Goal: Check status: Check status

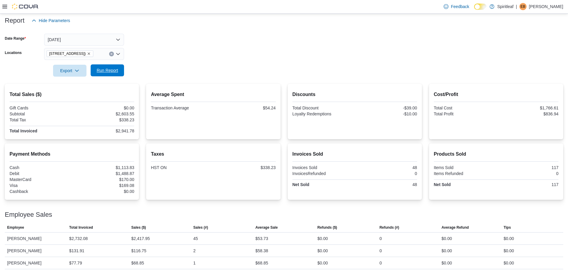
scroll to position [72, 0]
click at [104, 69] on span "Run Report" at bounding box center [107, 70] width 21 height 6
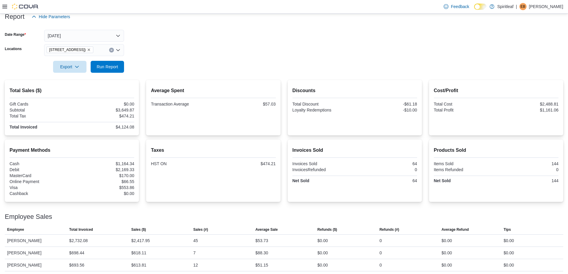
scroll to position [78, 0]
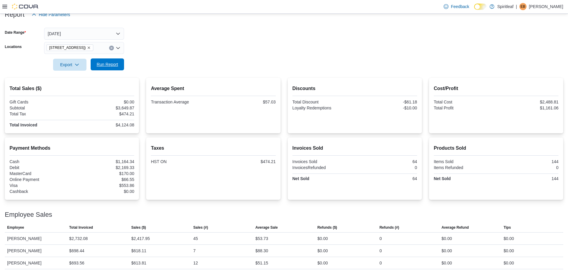
click at [101, 64] on span "Run Report" at bounding box center [107, 64] width 21 height 6
drag, startPoint x: 216, startPoint y: 91, endPoint x: 205, endPoint y: 118, distance: 29.3
click at [216, 91] on h2 "Average Spent" at bounding box center [213, 88] width 125 height 7
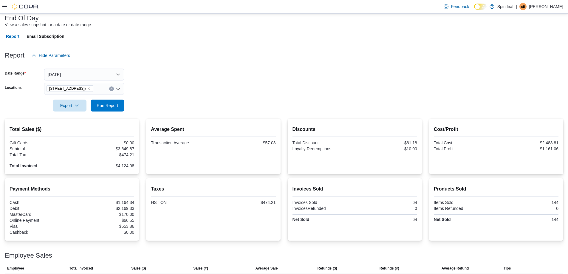
scroll to position [0, 0]
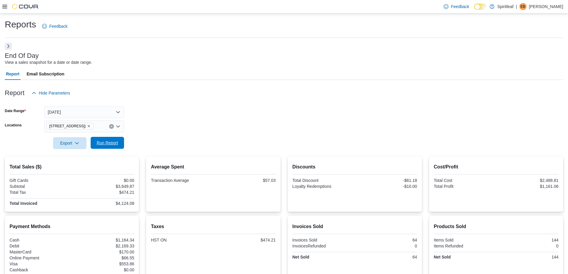
click at [108, 142] on span "Run Report" at bounding box center [107, 143] width 21 height 6
click at [10, 47] on button "Next" at bounding box center [8, 45] width 7 height 7
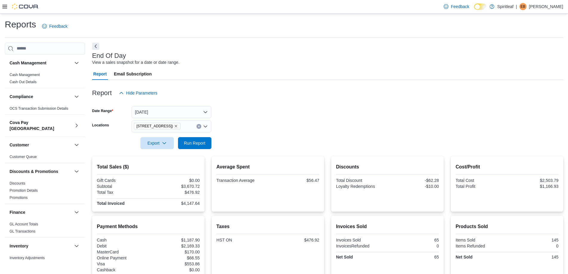
click at [243, 99] on div at bounding box center [327, 102] width 471 height 7
click at [197, 140] on span "Run Report" at bounding box center [194, 143] width 21 height 6
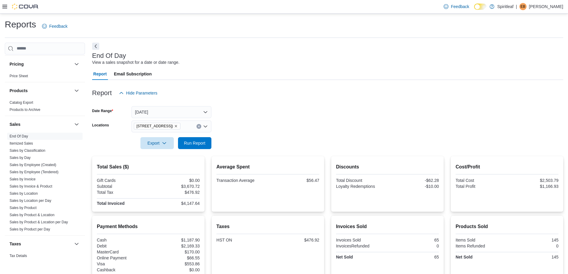
scroll to position [358, 0]
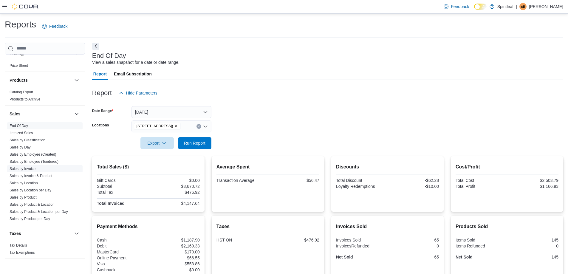
click at [21, 167] on link "Sales by Invoice" at bounding box center [23, 169] width 26 height 4
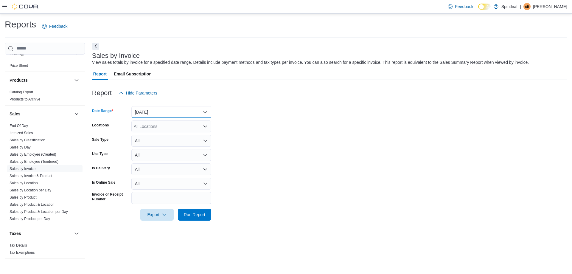
click at [171, 113] on button "[DATE]" at bounding box center [171, 112] width 80 height 12
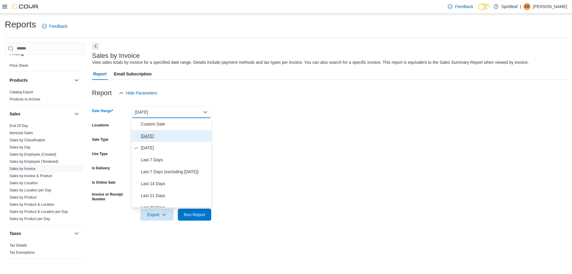
click at [156, 135] on span "[DATE]" at bounding box center [175, 135] width 68 height 7
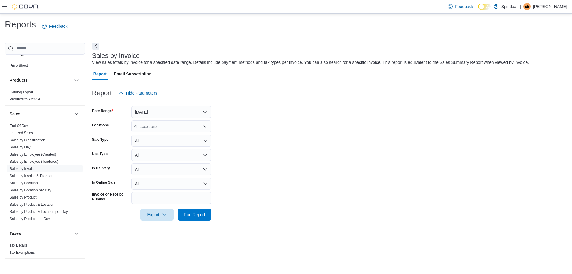
click at [273, 150] on form "Date Range [DATE] Locations All Locations Sale Type All Use Type All Is Deliver…" at bounding box center [329, 160] width 475 height 122
click at [193, 213] on span "Run Report" at bounding box center [194, 214] width 21 height 6
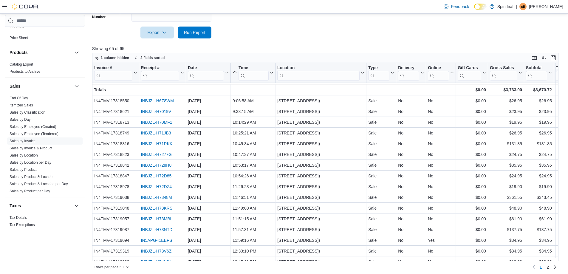
scroll to position [185, 0]
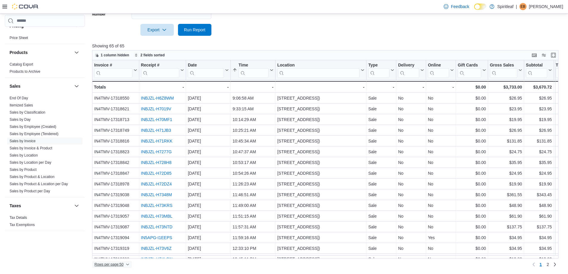
click at [104, 264] on span "Rows per page : 50" at bounding box center [108, 264] width 29 height 5
click at [113, 254] on span "100 rows" at bounding box center [119, 252] width 19 height 5
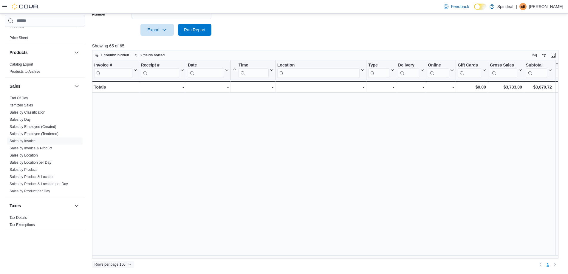
scroll to position [535, 0]
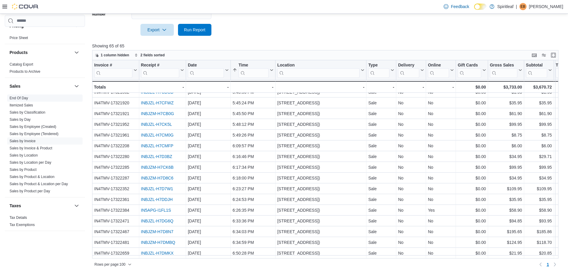
click at [19, 96] on link "End Of Day" at bounding box center [19, 98] width 18 height 4
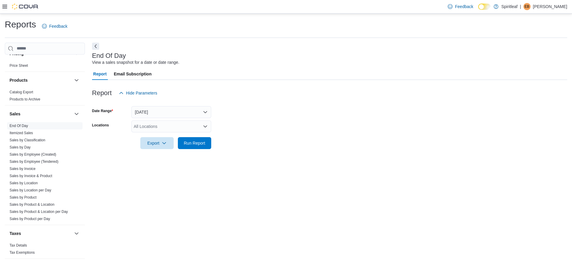
click at [161, 128] on div "All Locations" at bounding box center [171, 126] width 80 height 12
type input "***"
click at [168, 136] on span "[STREET_ADDRESS])" at bounding box center [174, 137] width 43 height 6
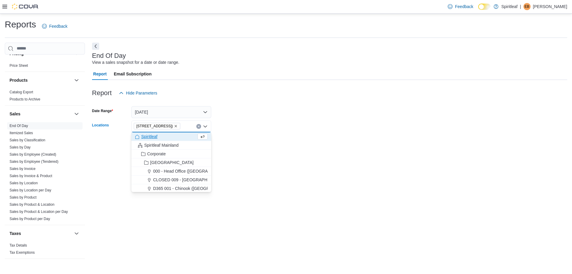
click at [288, 133] on div at bounding box center [329, 134] width 475 height 5
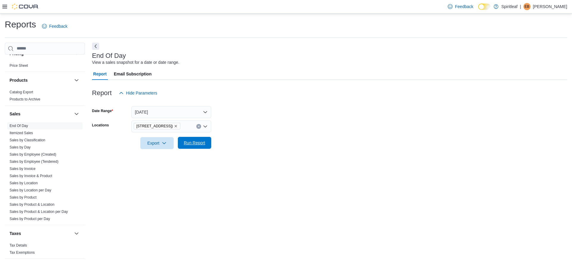
click at [197, 137] on span "Run Report" at bounding box center [194, 143] width 26 height 12
click at [259, 136] on div at bounding box center [327, 134] width 471 height 5
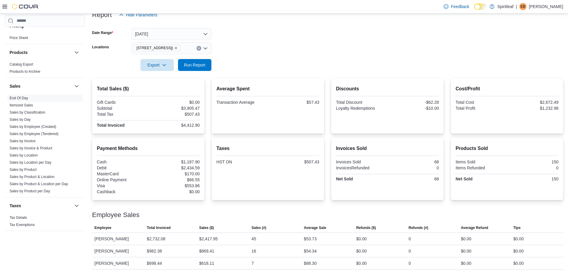
scroll to position [78, 0]
